Goal: Task Accomplishment & Management: Manage account settings

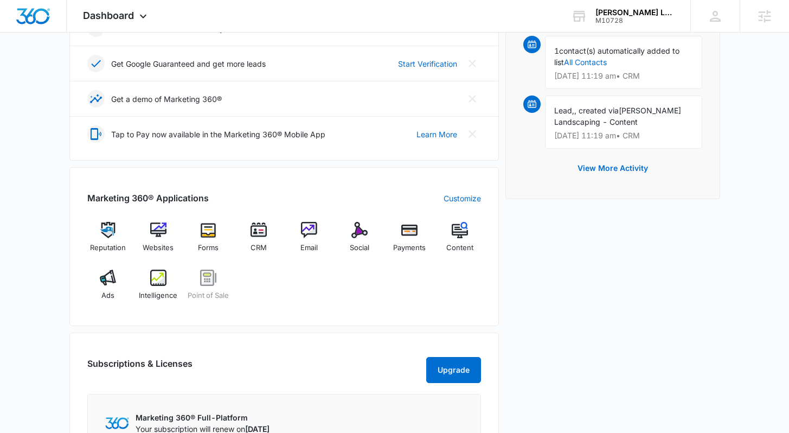
scroll to position [332, 0]
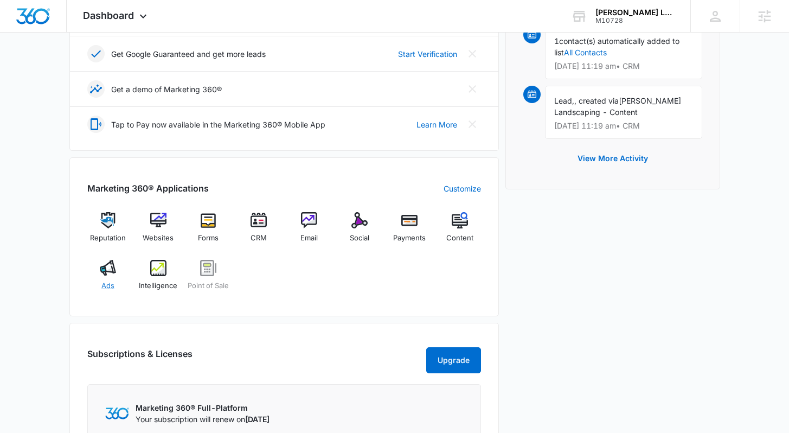
click at [104, 286] on span "Ads" at bounding box center [107, 285] width 13 height 11
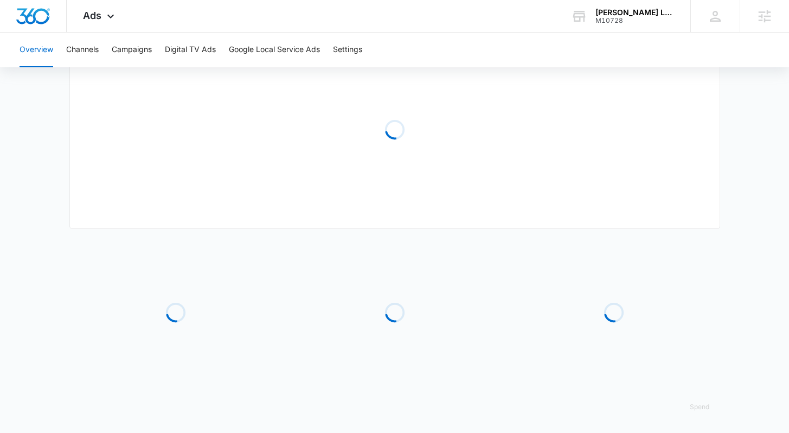
type input "[DATE]"
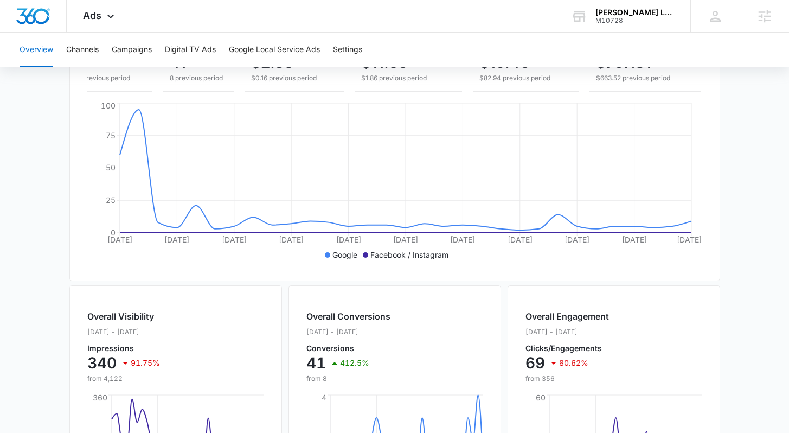
scroll to position [0, 0]
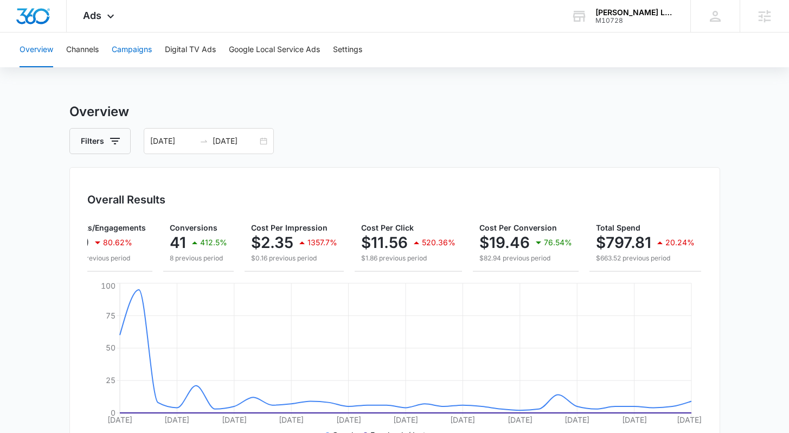
click at [135, 55] on button "Campaigns" at bounding box center [132, 50] width 40 height 35
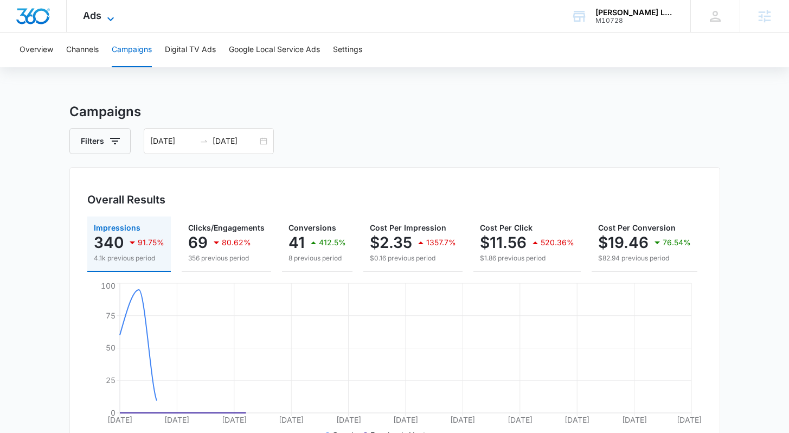
click at [110, 17] on icon at bounding box center [110, 18] width 13 height 13
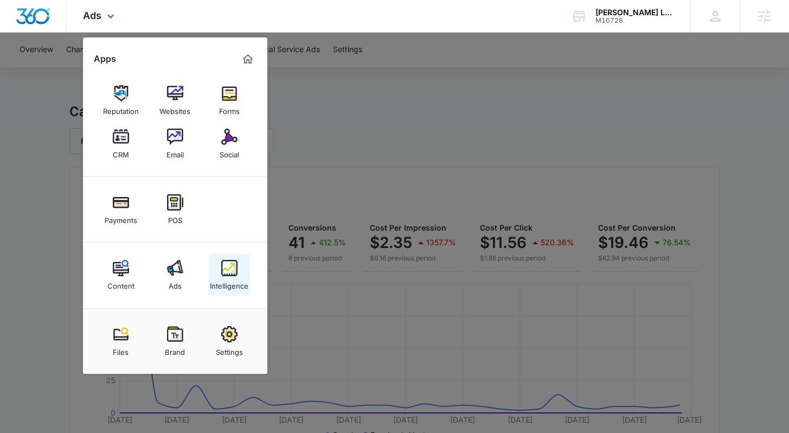
click at [229, 278] on div "Intelligence" at bounding box center [229, 283] width 38 height 14
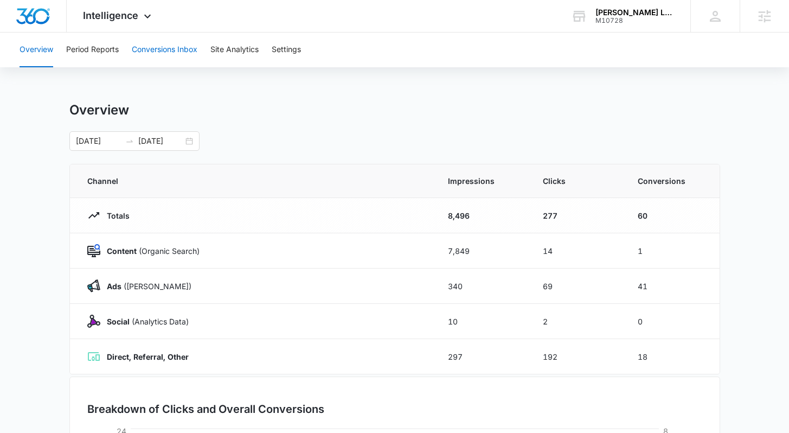
click at [180, 56] on button "Conversions Inbox" at bounding box center [165, 50] width 66 height 35
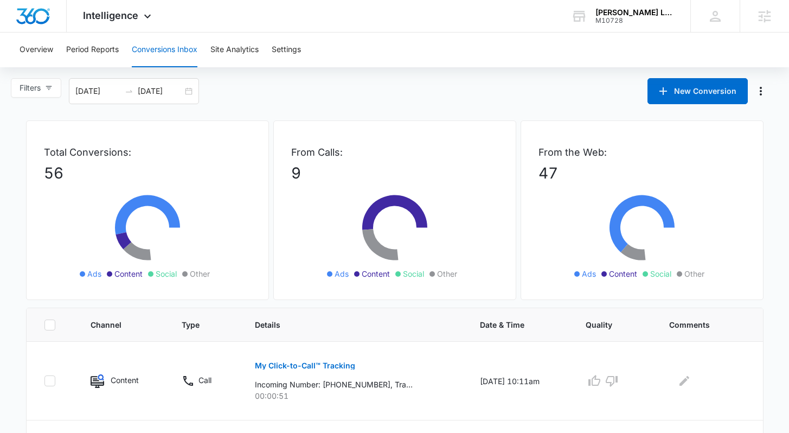
click at [306, 92] on div "Filters [DATE] [DATE] New Conversion" at bounding box center [394, 91] width 789 height 26
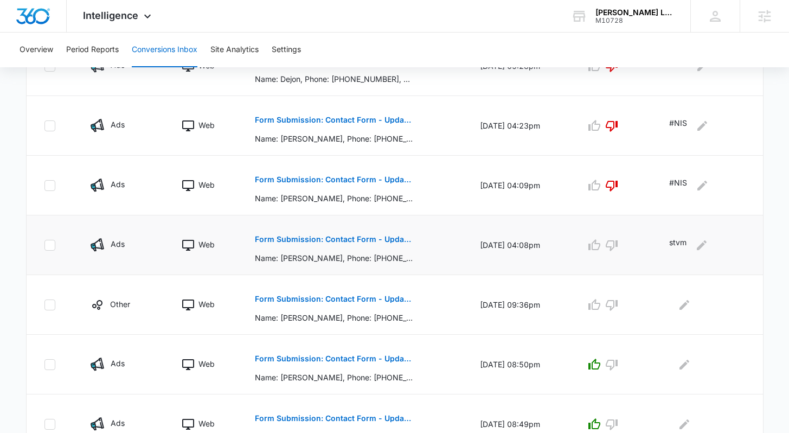
scroll to position [494, 0]
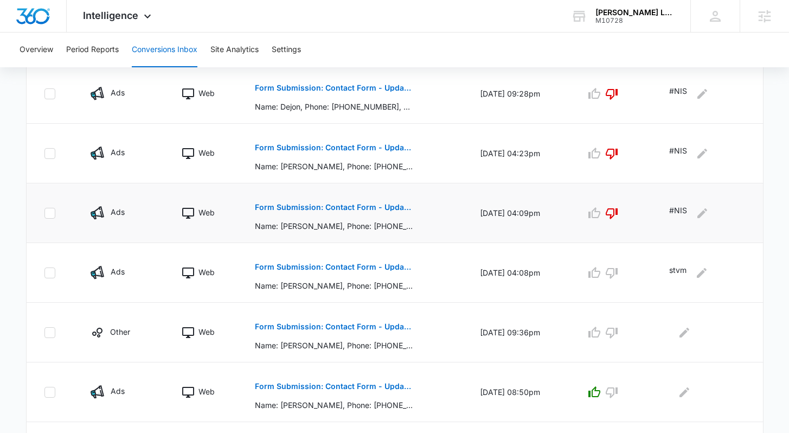
click at [335, 209] on p "Form Submission: Contact Form - Updated [DATE]" at bounding box center [334, 207] width 158 height 8
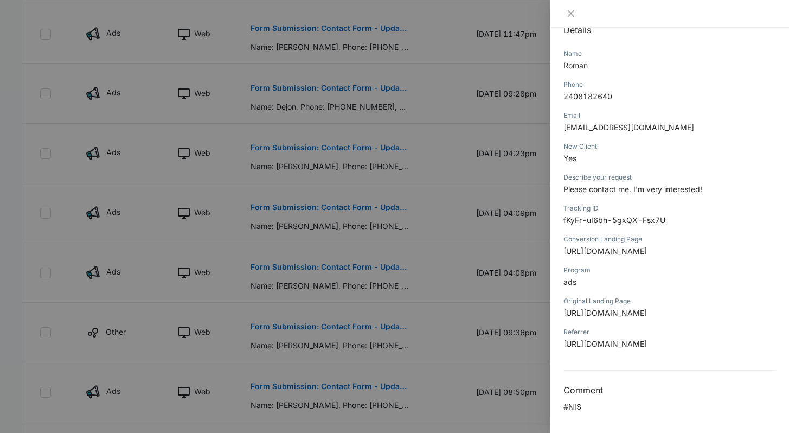
scroll to position [0, 0]
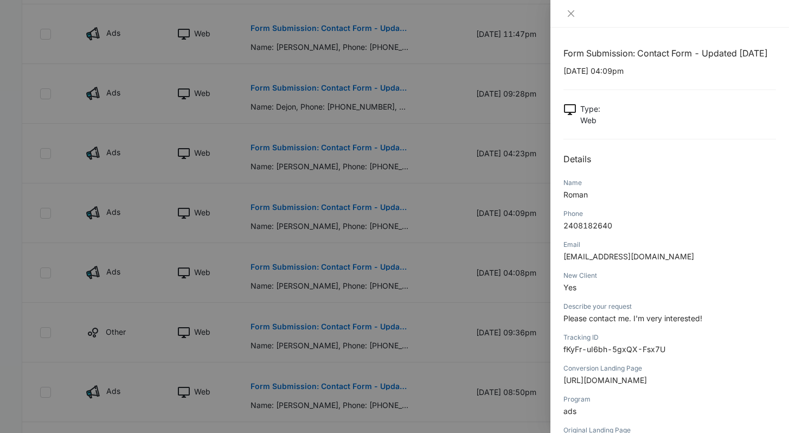
click at [465, 332] on div at bounding box center [394, 216] width 789 height 433
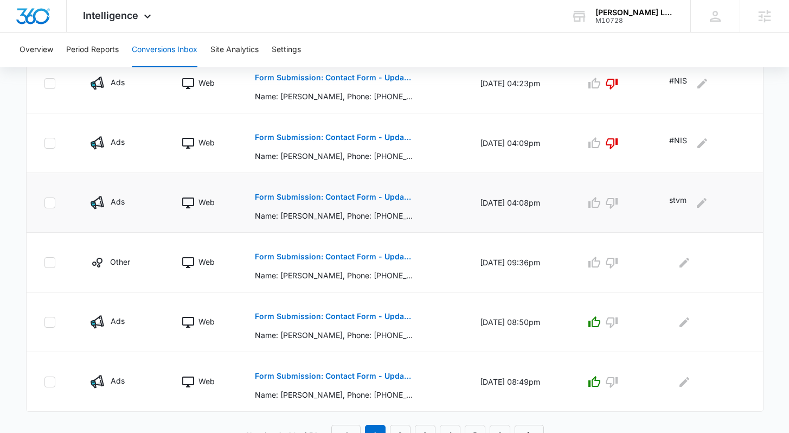
scroll to position [577, 0]
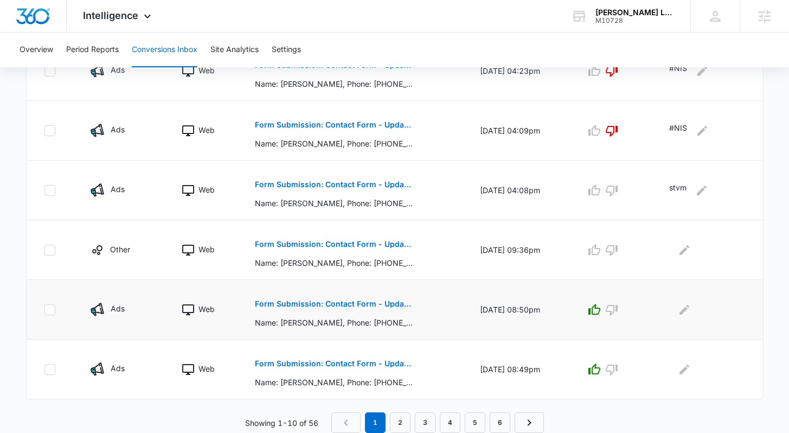
click at [345, 304] on p "Form Submission: Contact Form - Updated [DATE]" at bounding box center [334, 304] width 158 height 8
